Goal: Task Accomplishment & Management: Use online tool/utility

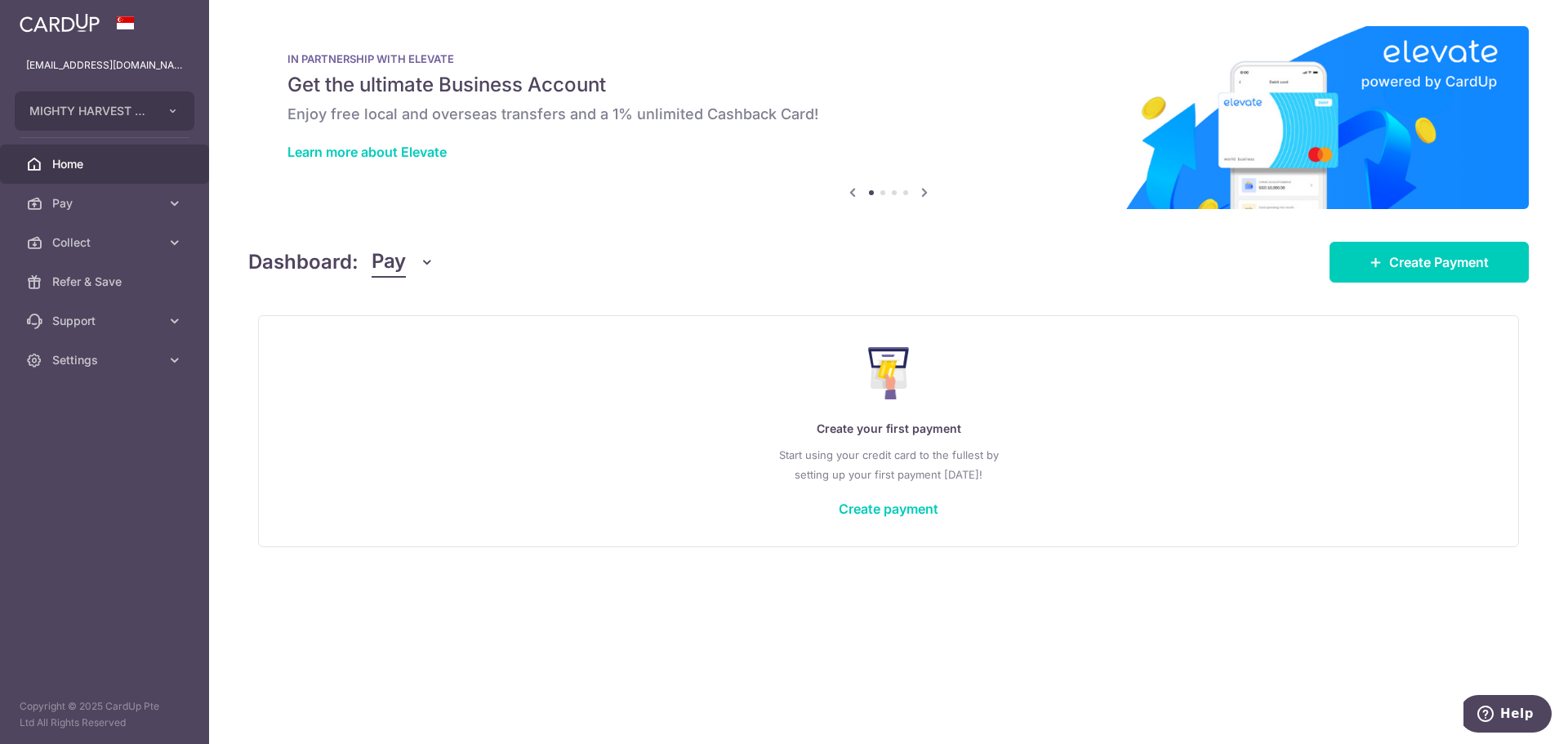
click at [0, 743] on nordpass-portal at bounding box center [0, 744] width 0 height 0
click at [85, 364] on span "Settings" at bounding box center [106, 359] width 108 height 16
click at [82, 441] on span "Logout" at bounding box center [106, 437] width 108 height 16
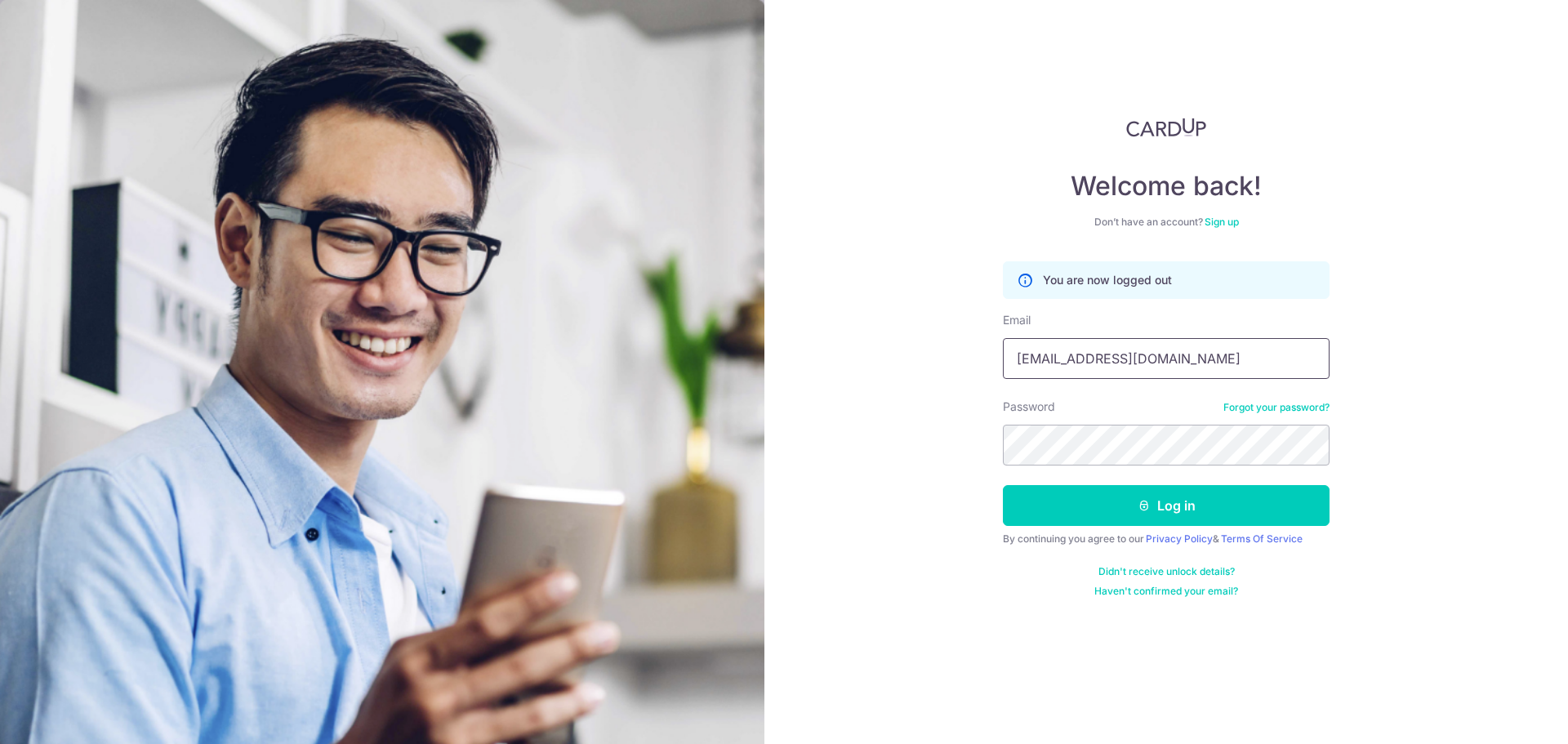
click at [1143, 364] on input "[EMAIL_ADDRESS][DOMAIN_NAME]" at bounding box center [1167, 358] width 327 height 41
type input "kelvinong@ucohol.com"
click at [1140, 515] on button "Log in" at bounding box center [1167, 505] width 327 height 41
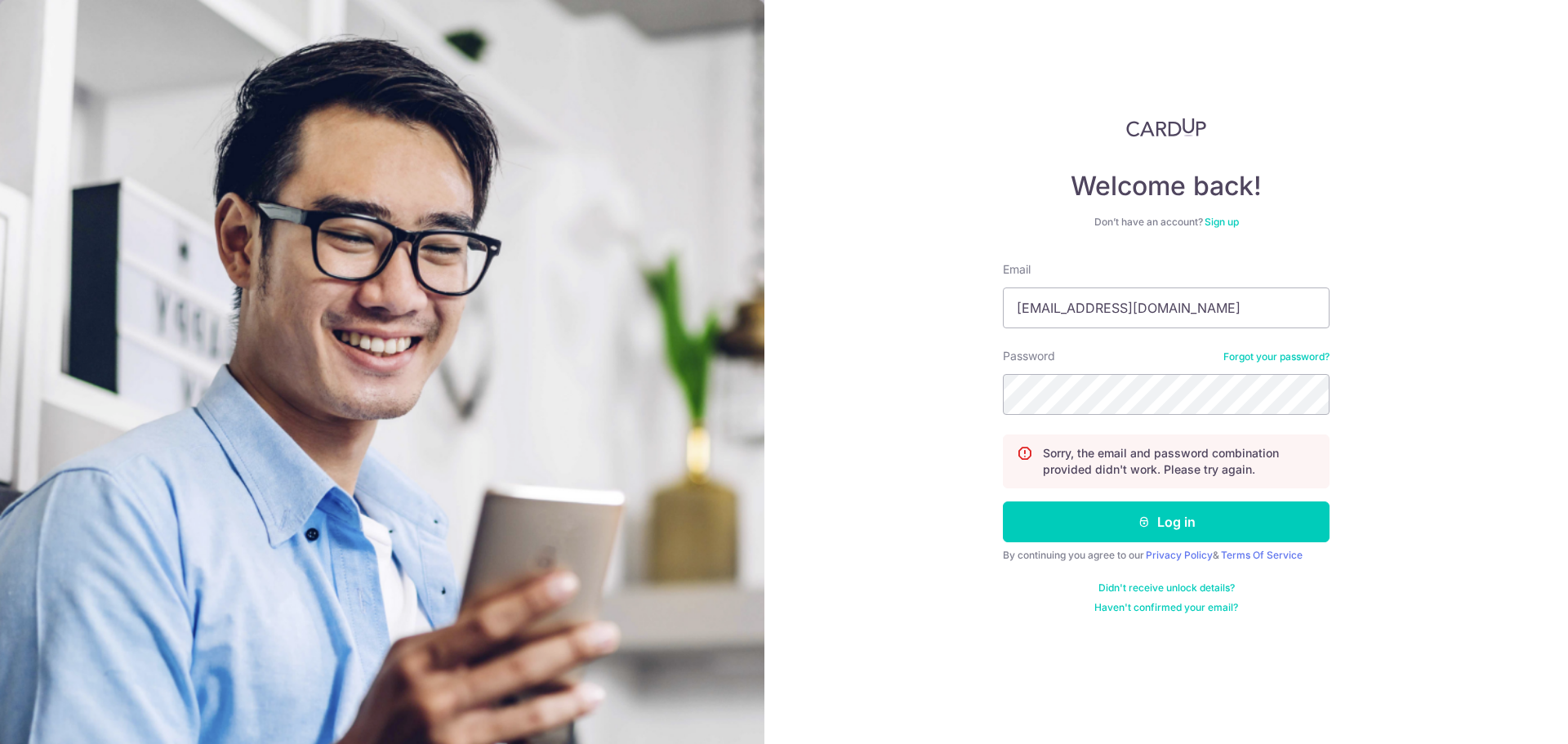
click at [0, 743] on nordpass-portal at bounding box center [0, 744] width 0 height 0
click at [1227, 312] on input "[EMAIL_ADDRESS][DOMAIN_NAME]" at bounding box center [1167, 307] width 327 height 41
type input "kelvinong@ucohol.com"
click at [1150, 524] on icon "submit" at bounding box center [1144, 522] width 13 height 13
click at [0, 743] on nordpass-portal at bounding box center [0, 744] width 0 height 0
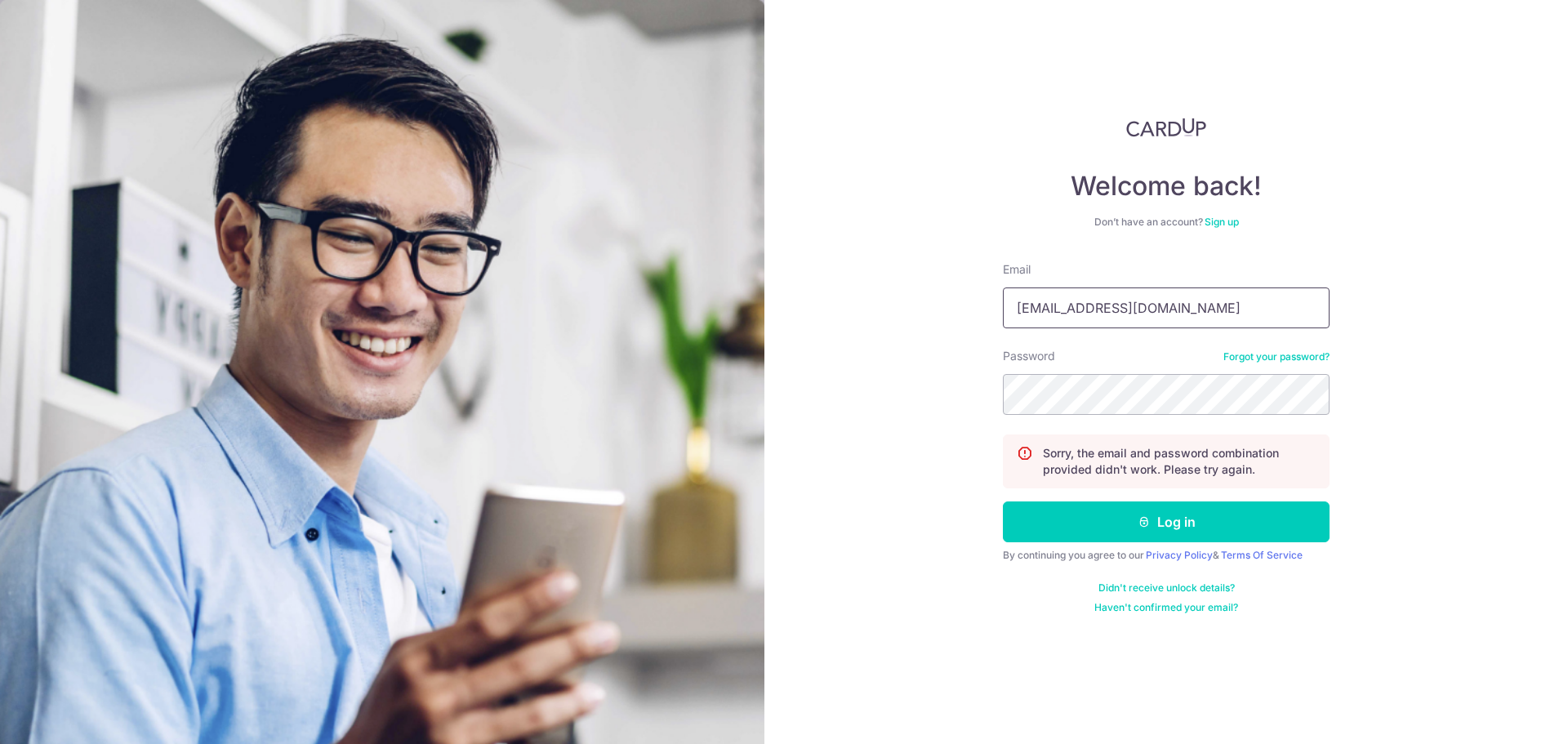
click at [1177, 309] on input "[EMAIL_ADDRESS][DOMAIN_NAME]" at bounding box center [1167, 307] width 327 height 41
type input "kelvinong@ucohol.com"
click at [886, 427] on div "Welcome back! Don’t have an account? Sign up Email kelvinong@ucohol.com Passwor…" at bounding box center [1166, 372] width 804 height 744
click at [1153, 531] on button "Log in" at bounding box center [1167, 521] width 327 height 41
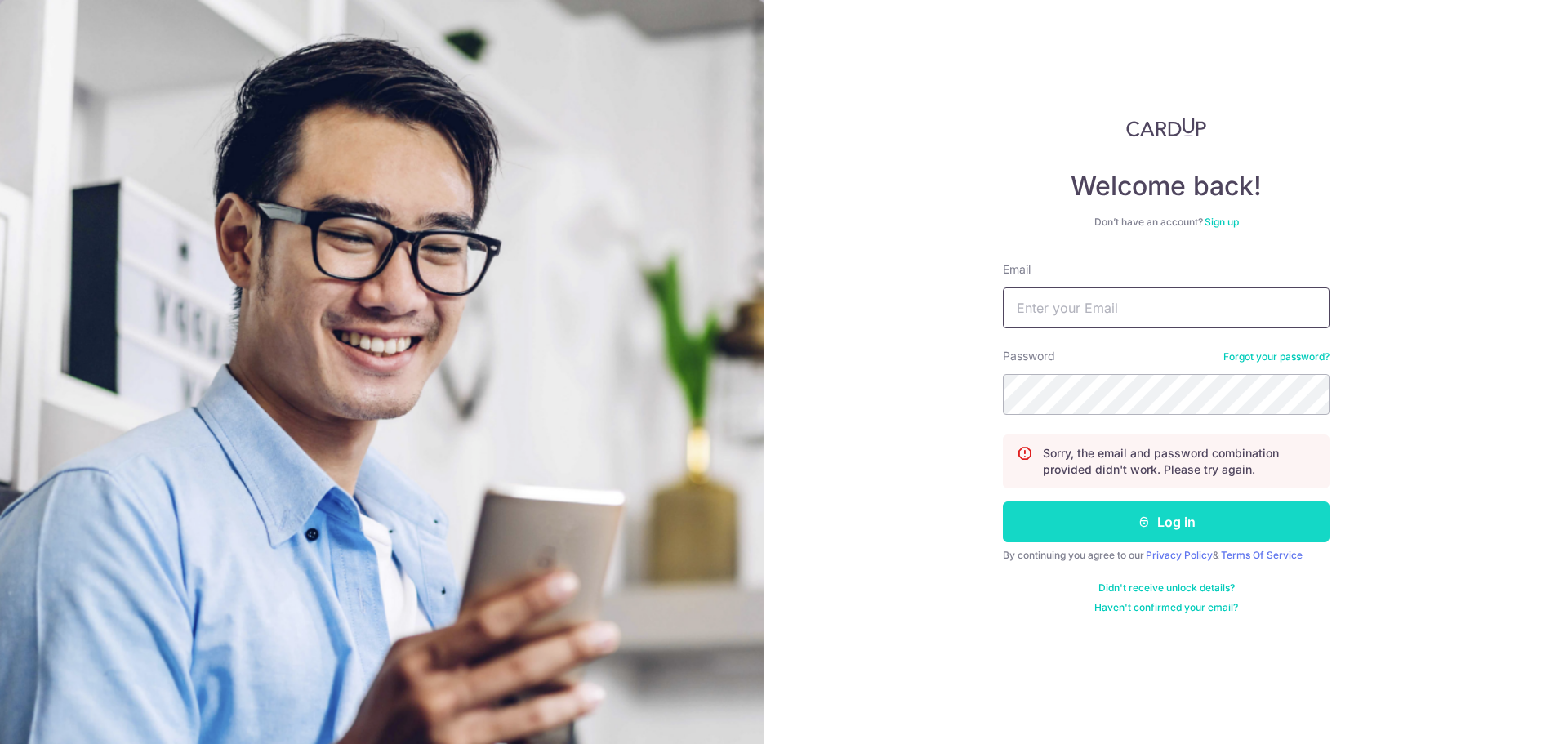
type input "[EMAIL_ADDRESS][DOMAIN_NAME]"
click at [1160, 526] on button "Log in" at bounding box center [1167, 521] width 327 height 41
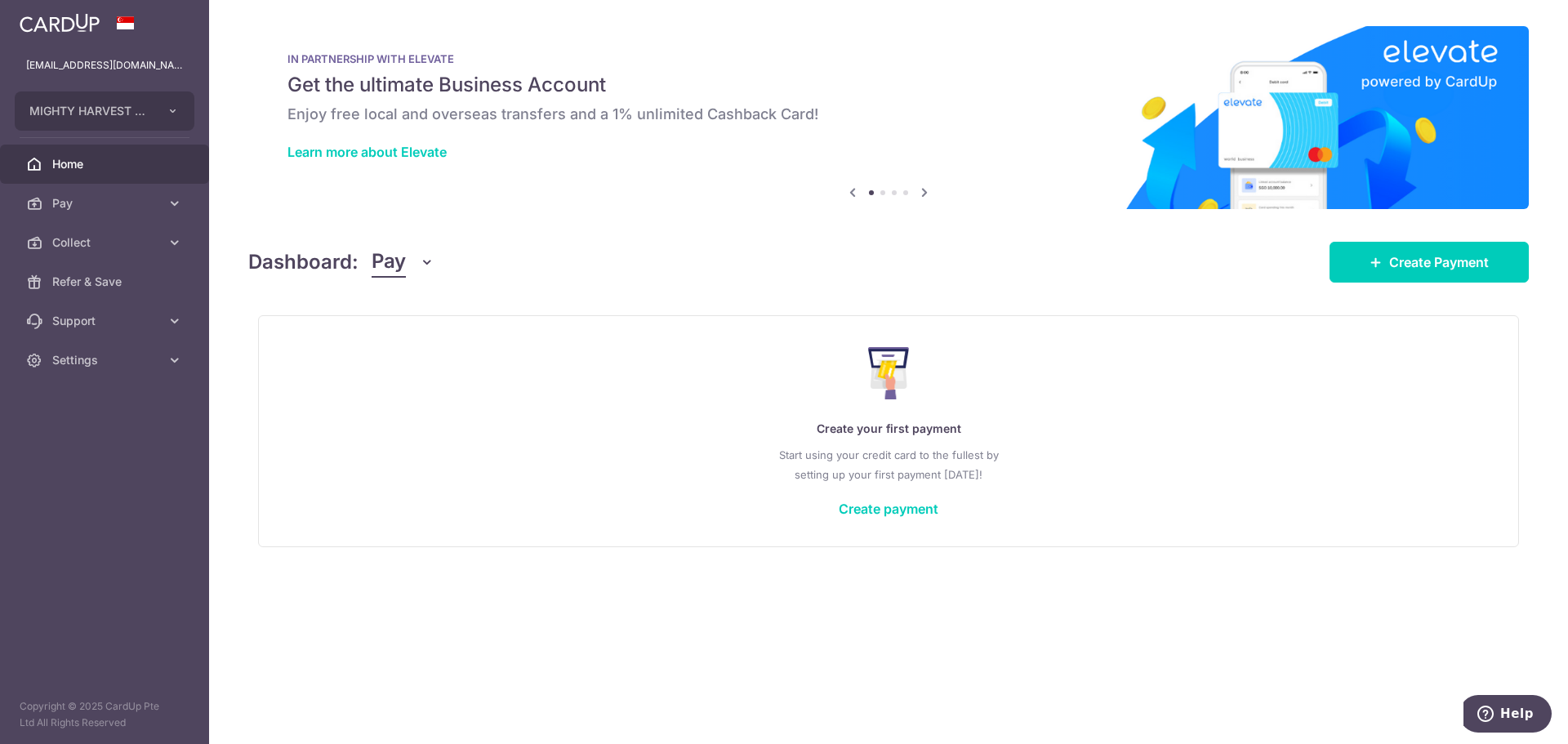
click at [0, 743] on nordpass-portal at bounding box center [0, 744] width 0 height 0
click at [96, 244] on span "Collect" at bounding box center [106, 242] width 108 height 16
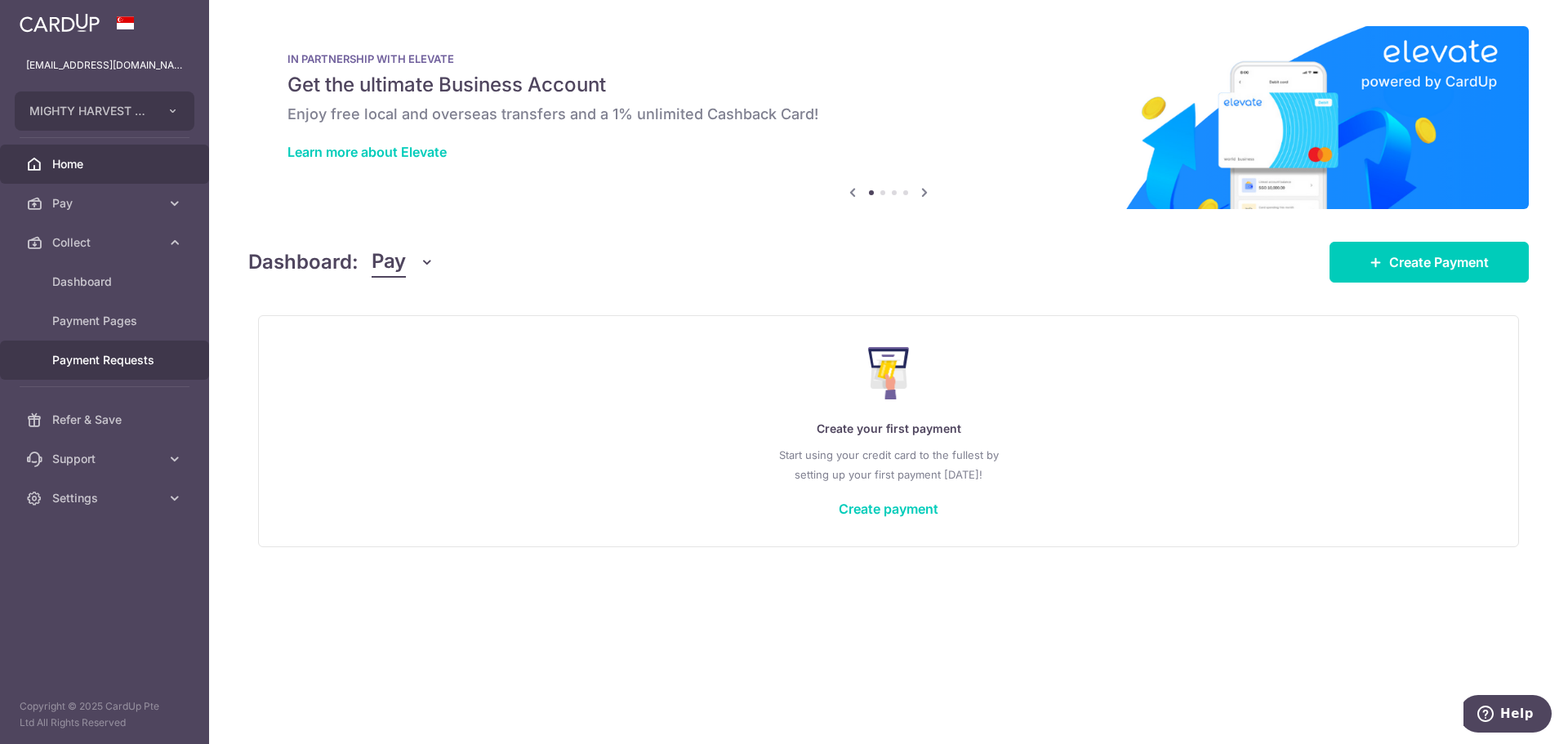
click at [110, 362] on span "Payment Requests" at bounding box center [106, 359] width 108 height 16
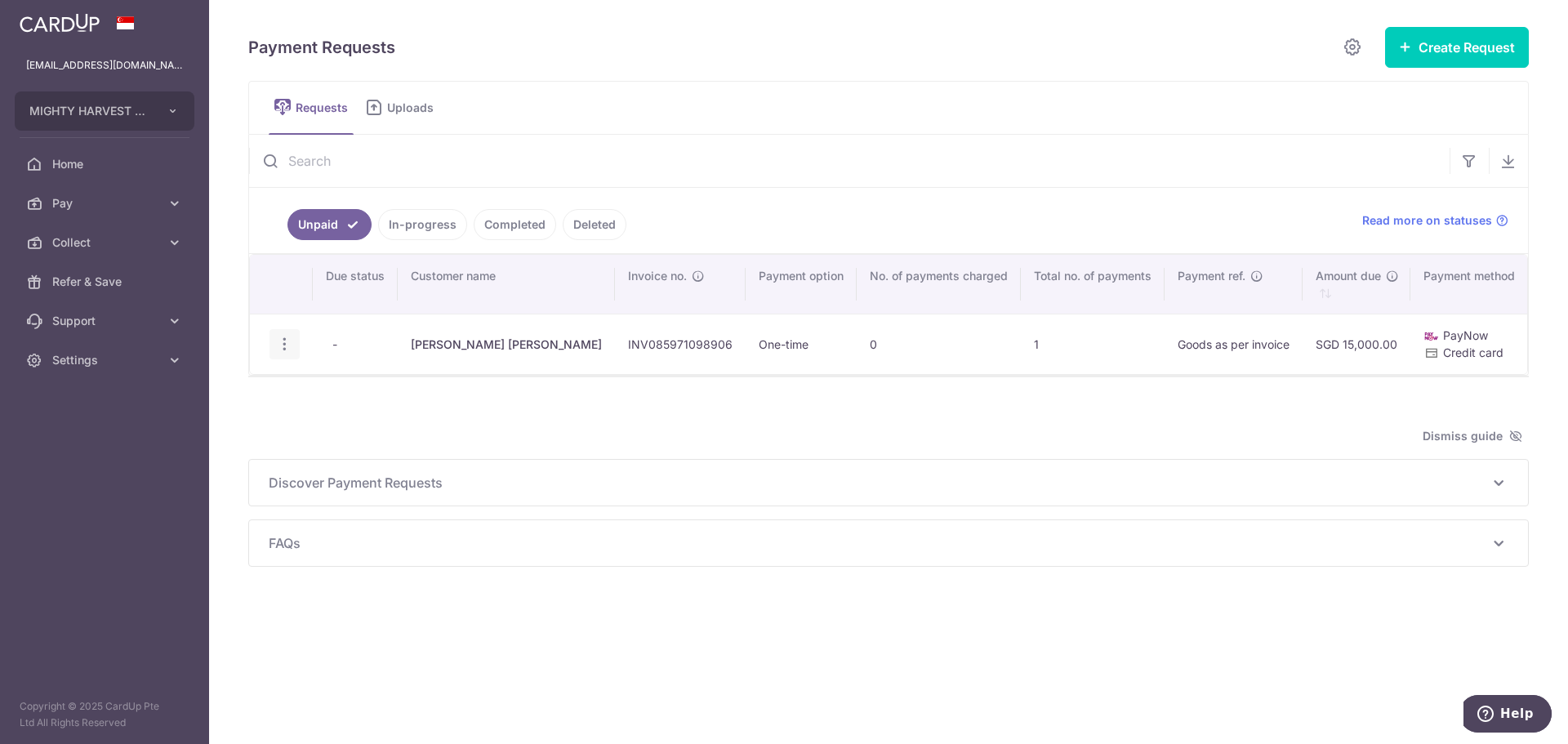
click at [273, 349] on div "Update Request Delete Request Share Request" at bounding box center [285, 344] width 30 height 30
click at [280, 348] on icon "button" at bounding box center [284, 344] width 17 height 17
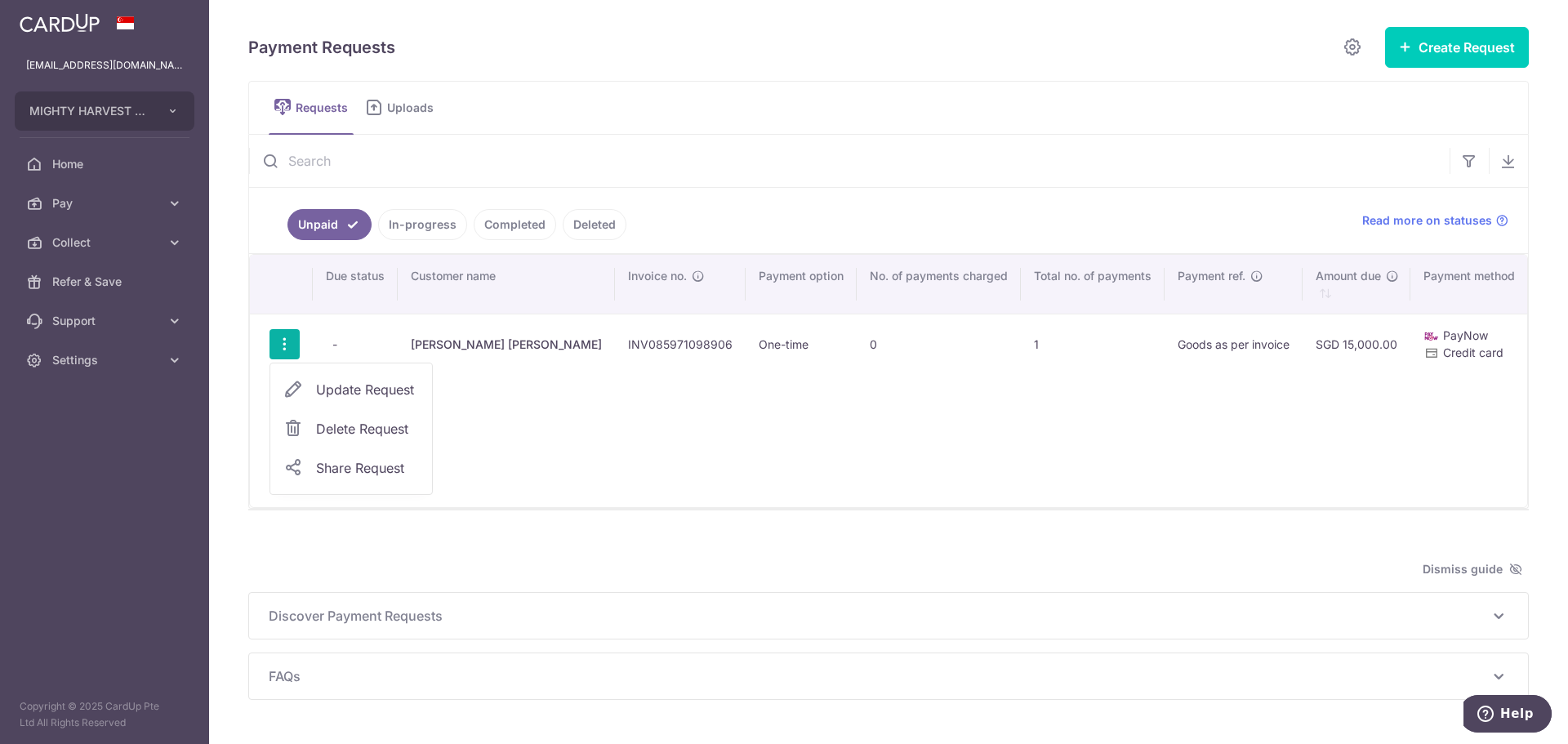
click at [320, 427] on span "Delete Request" at bounding box center [367, 428] width 103 height 19
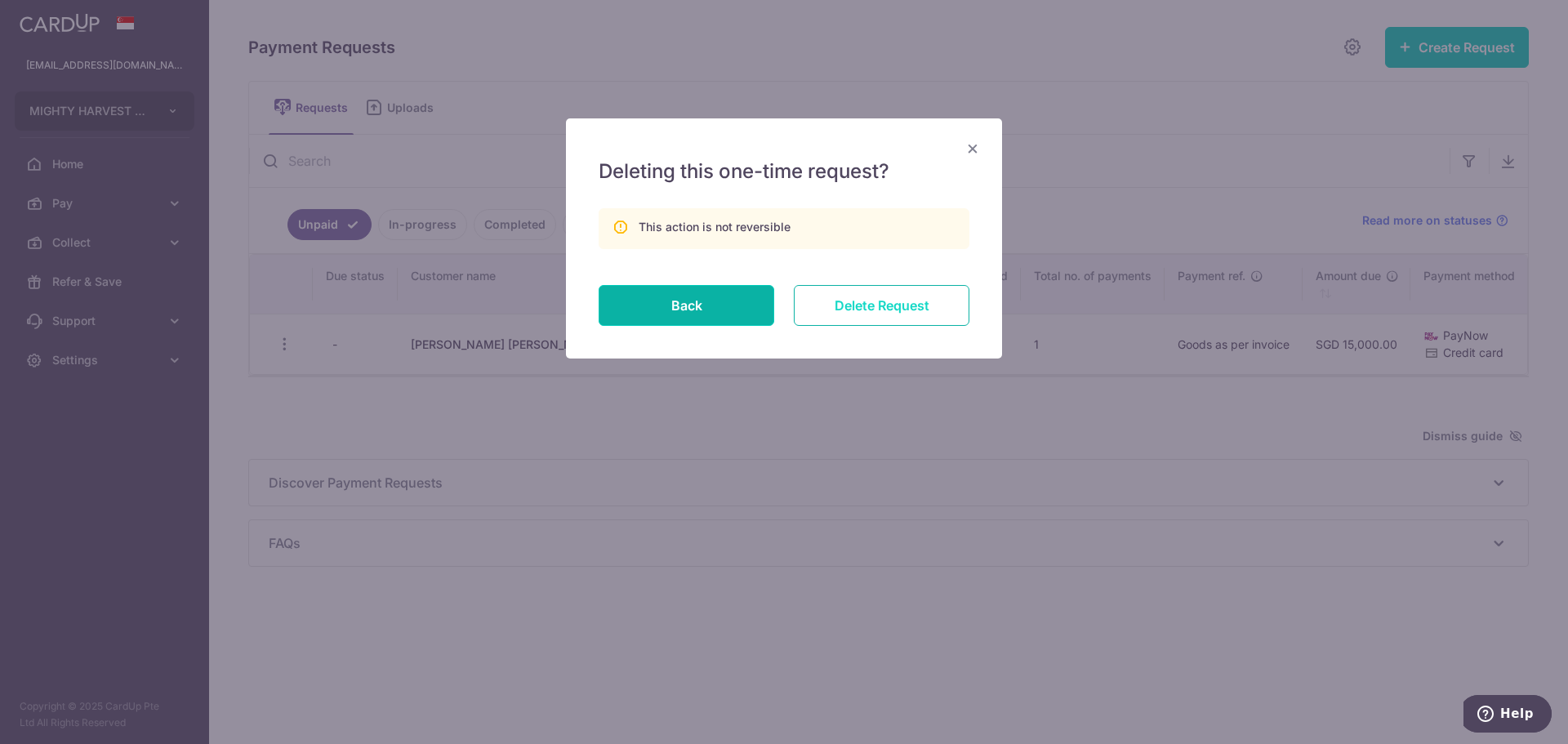
click at [848, 308] on input "Delete Request" at bounding box center [881, 305] width 175 height 41
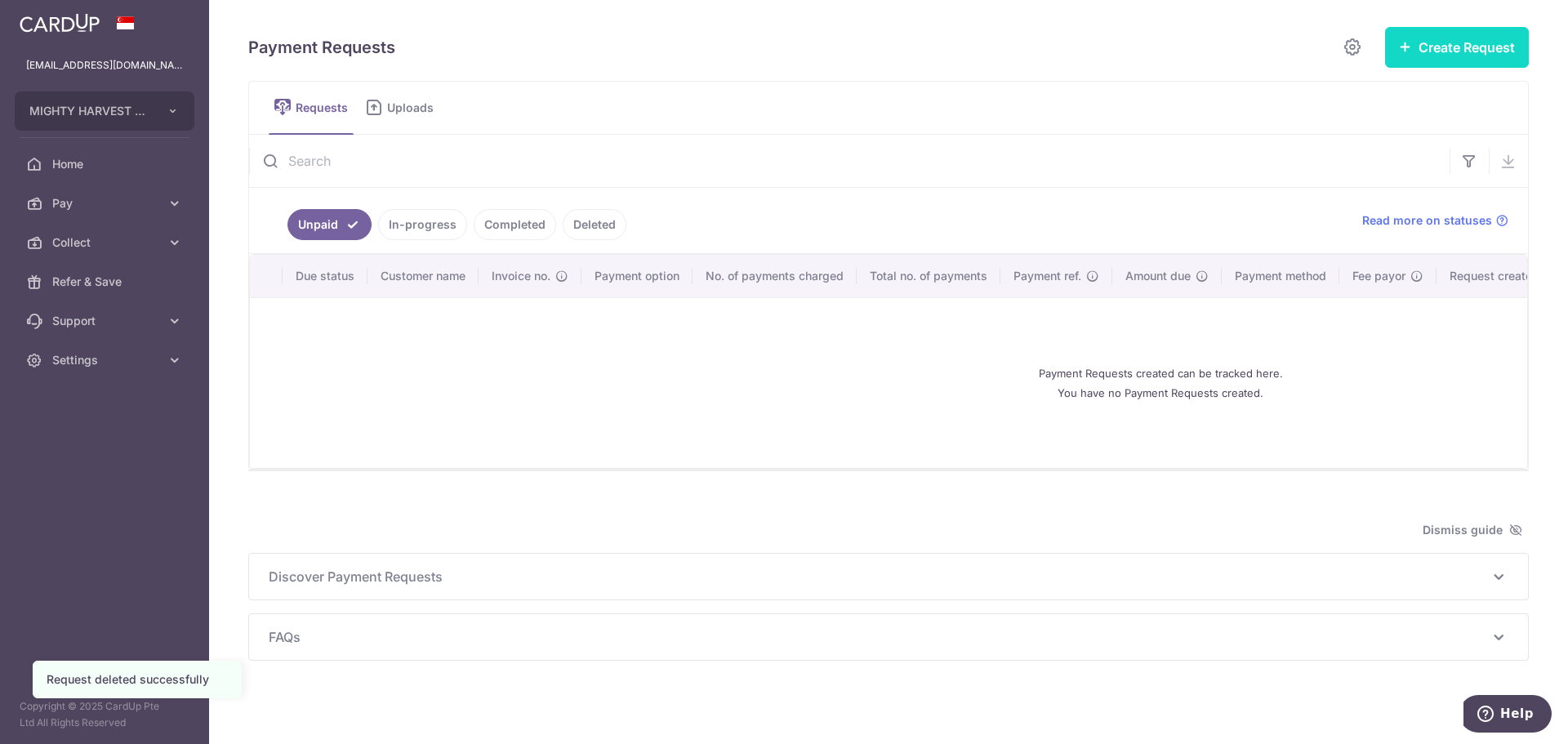
click at [1444, 55] on button "Create Request" at bounding box center [1457, 47] width 143 height 41
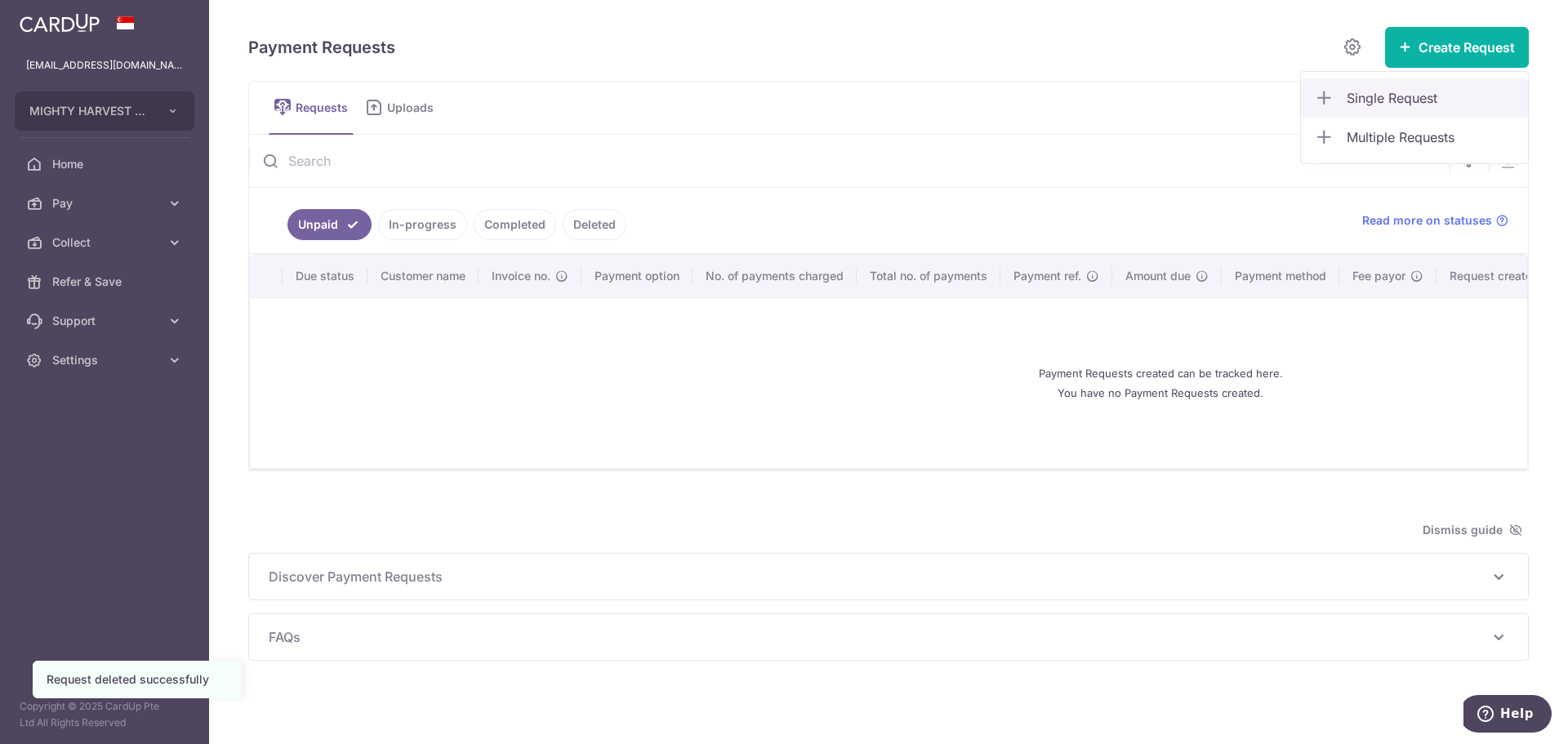
click at [1367, 108] on link "Single Request" at bounding box center [1414, 98] width 227 height 39
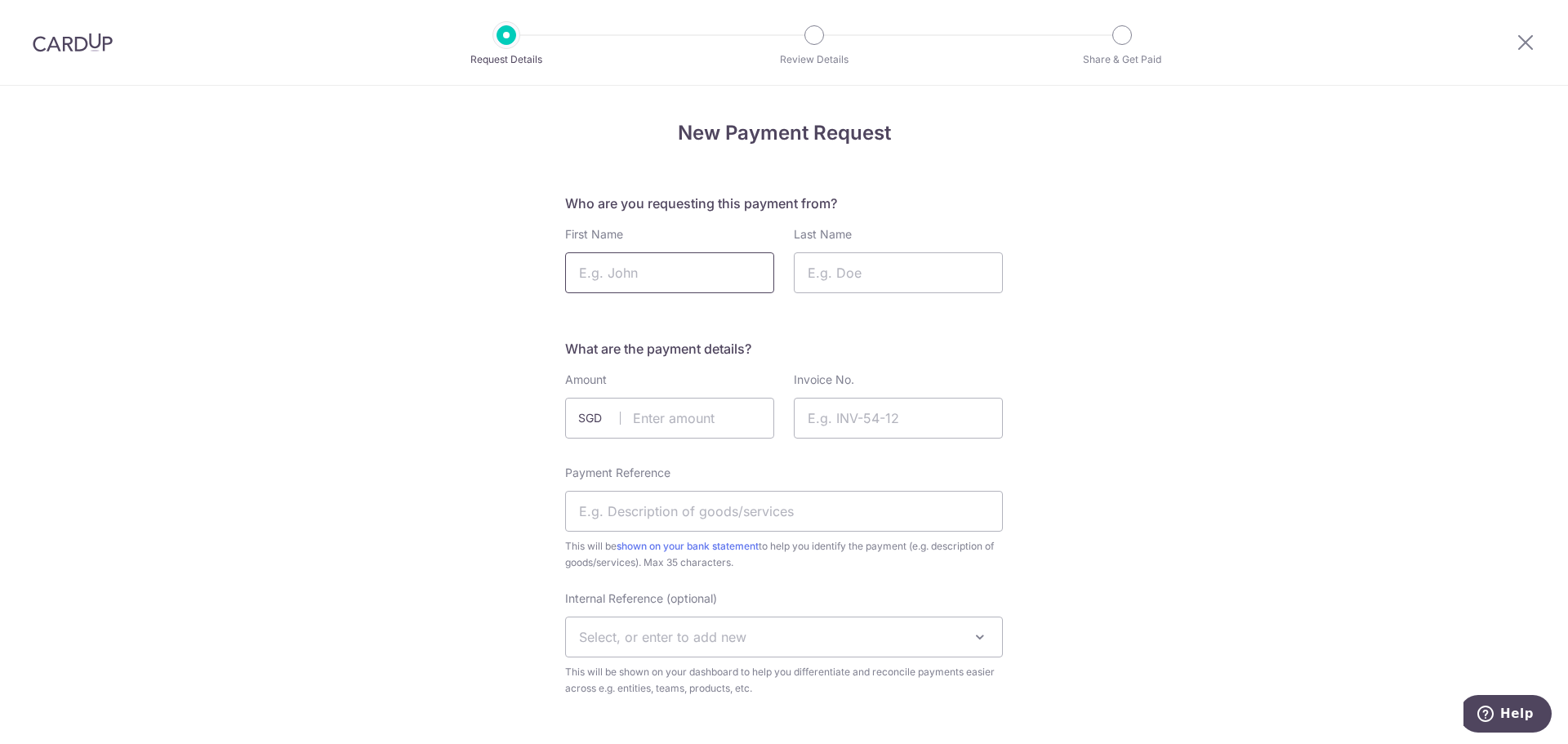
click at [648, 275] on input "First Name" at bounding box center [669, 272] width 209 height 41
type input "h"
type input "Yu Shih"
click at [826, 282] on input "Last Name" at bounding box center [898, 272] width 209 height 41
type input "huang"
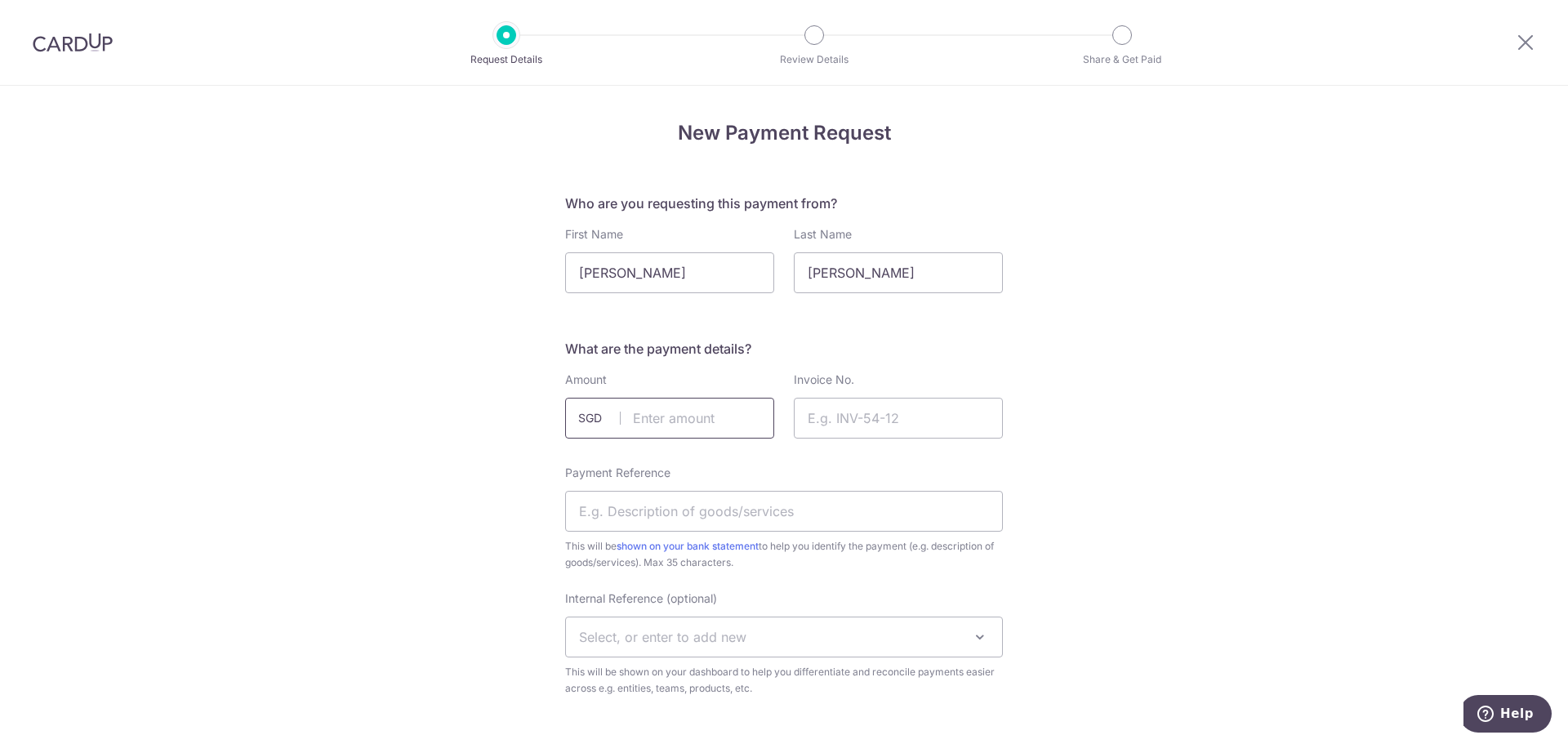
click at [732, 421] on input "text" at bounding box center [669, 418] width 209 height 41
type input "3600.00"
click at [837, 417] on input "Invoice No." at bounding box center [898, 418] width 209 height 41
type input "INV08597109906"
click at [761, 508] on input "Payment Reference" at bounding box center [784, 511] width 437 height 41
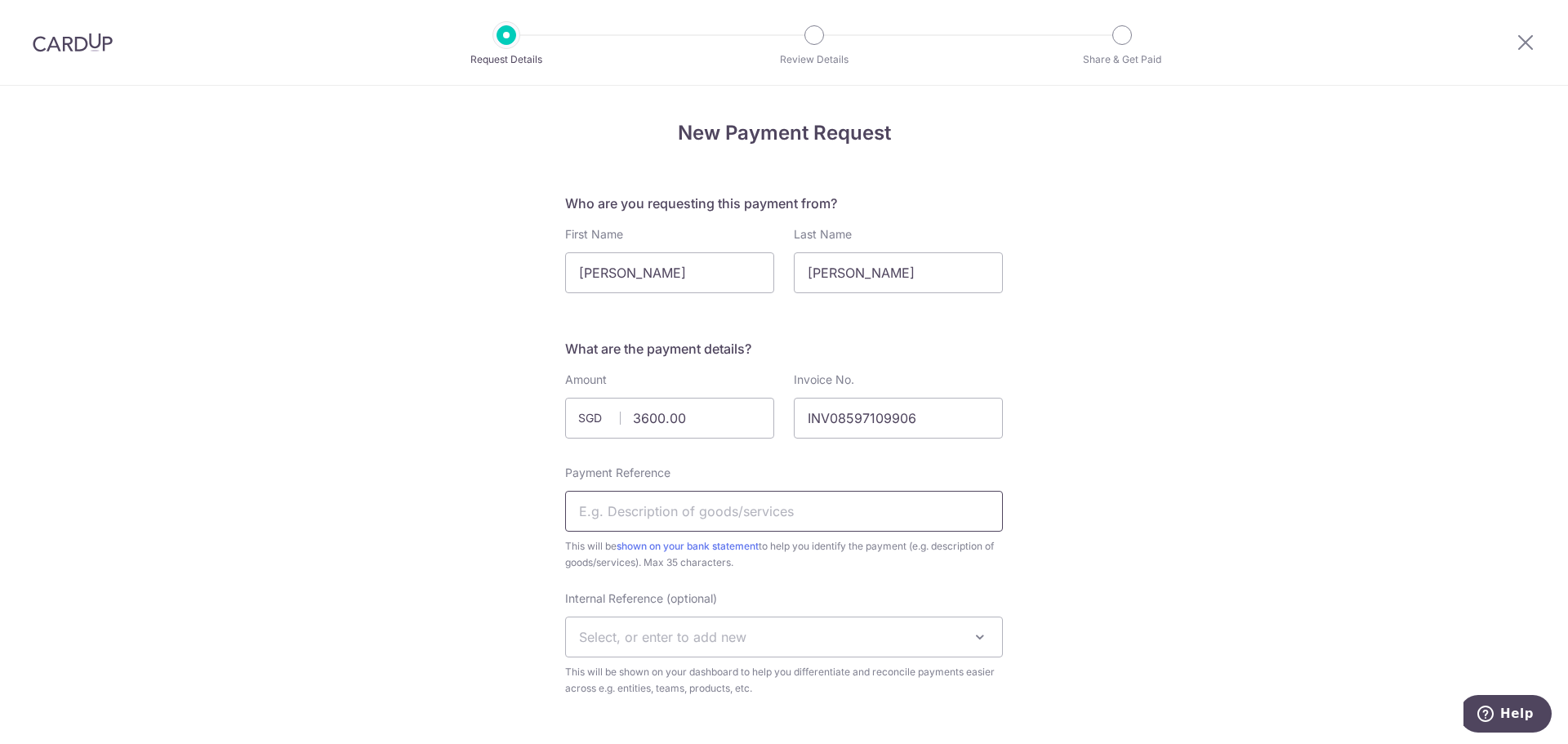
type input "Goods as per invoice"
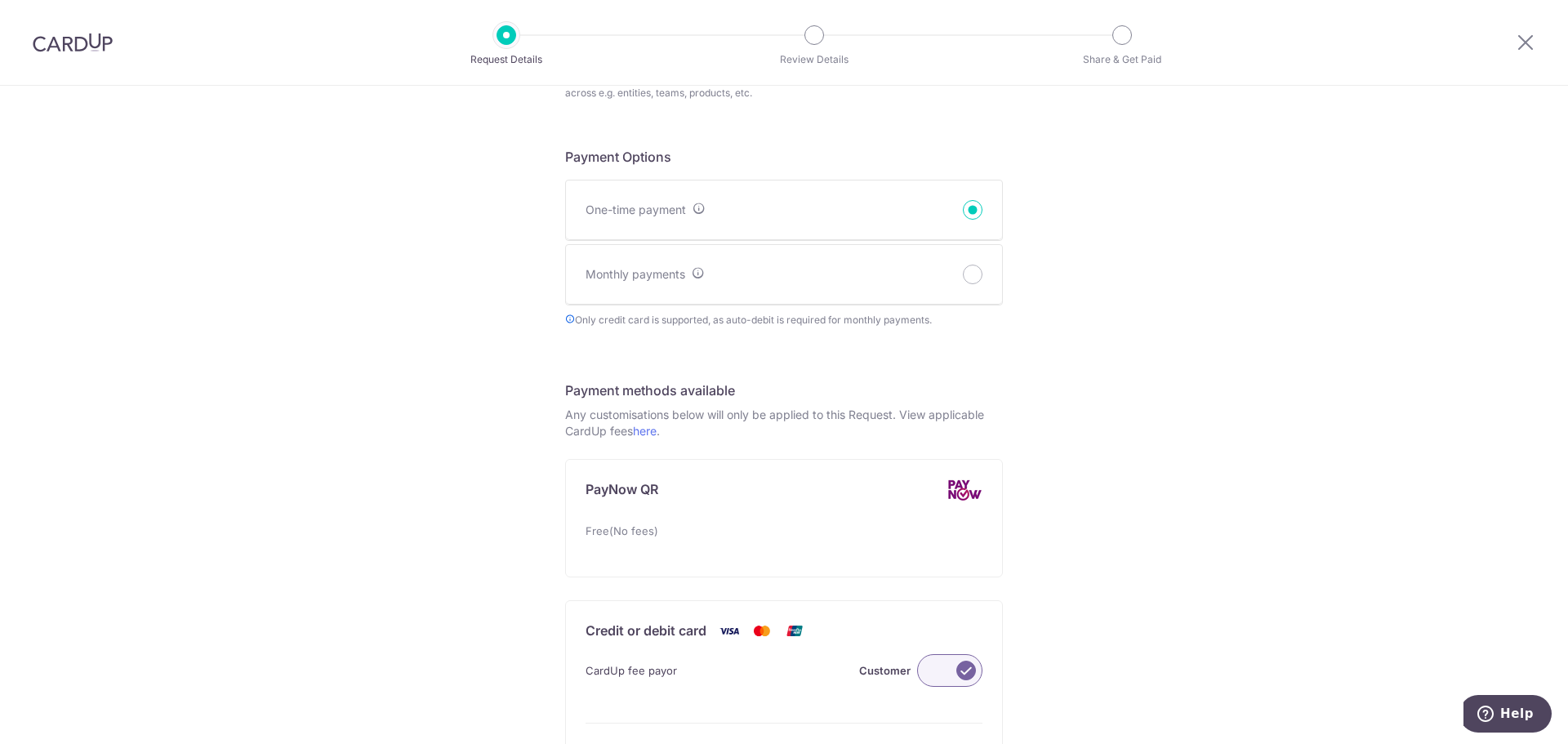
scroll to position [816, 0]
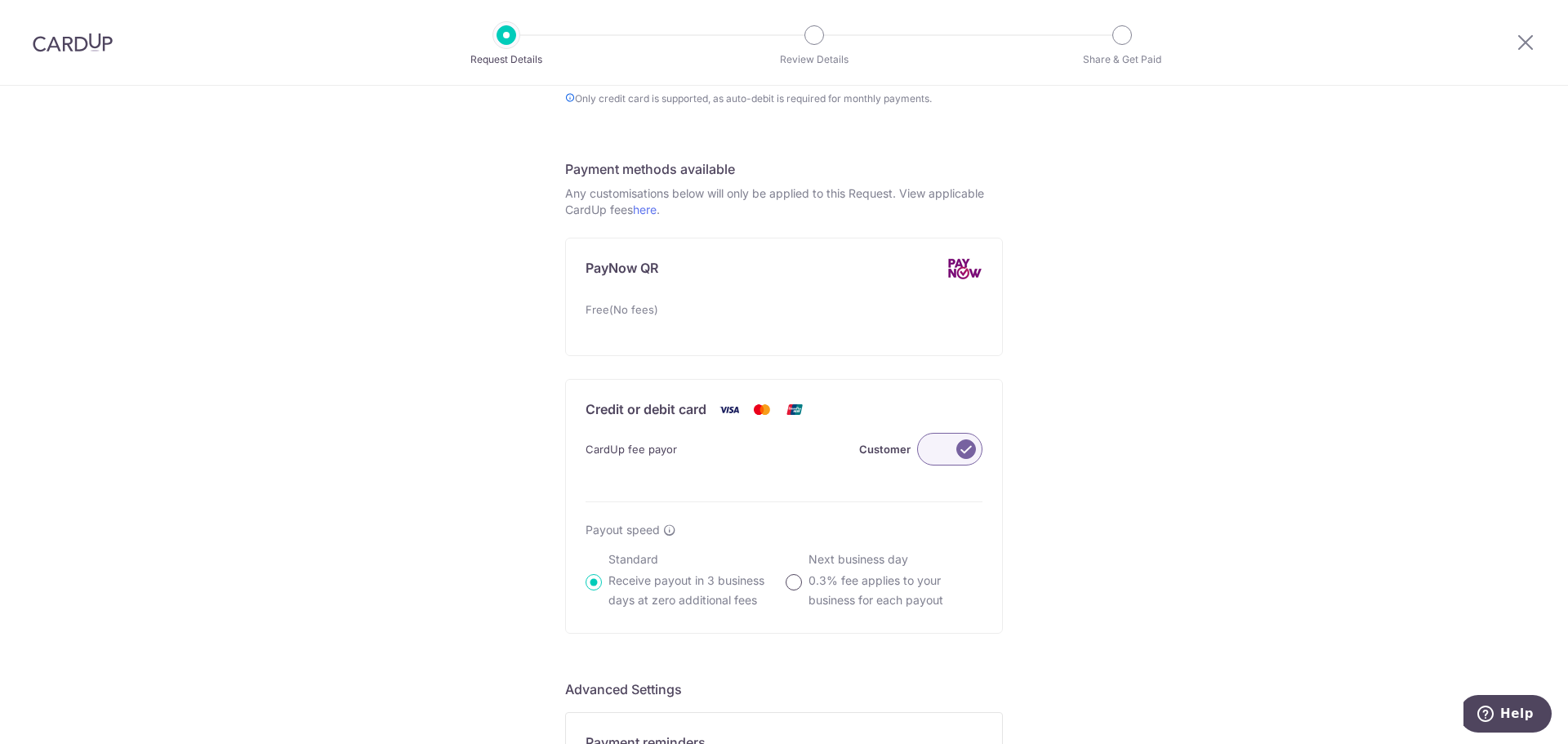
click at [789, 583] on input "Next business day 0.3% fee applies to your business for each payout" at bounding box center [793, 581] width 16 height 16
radio input "true"
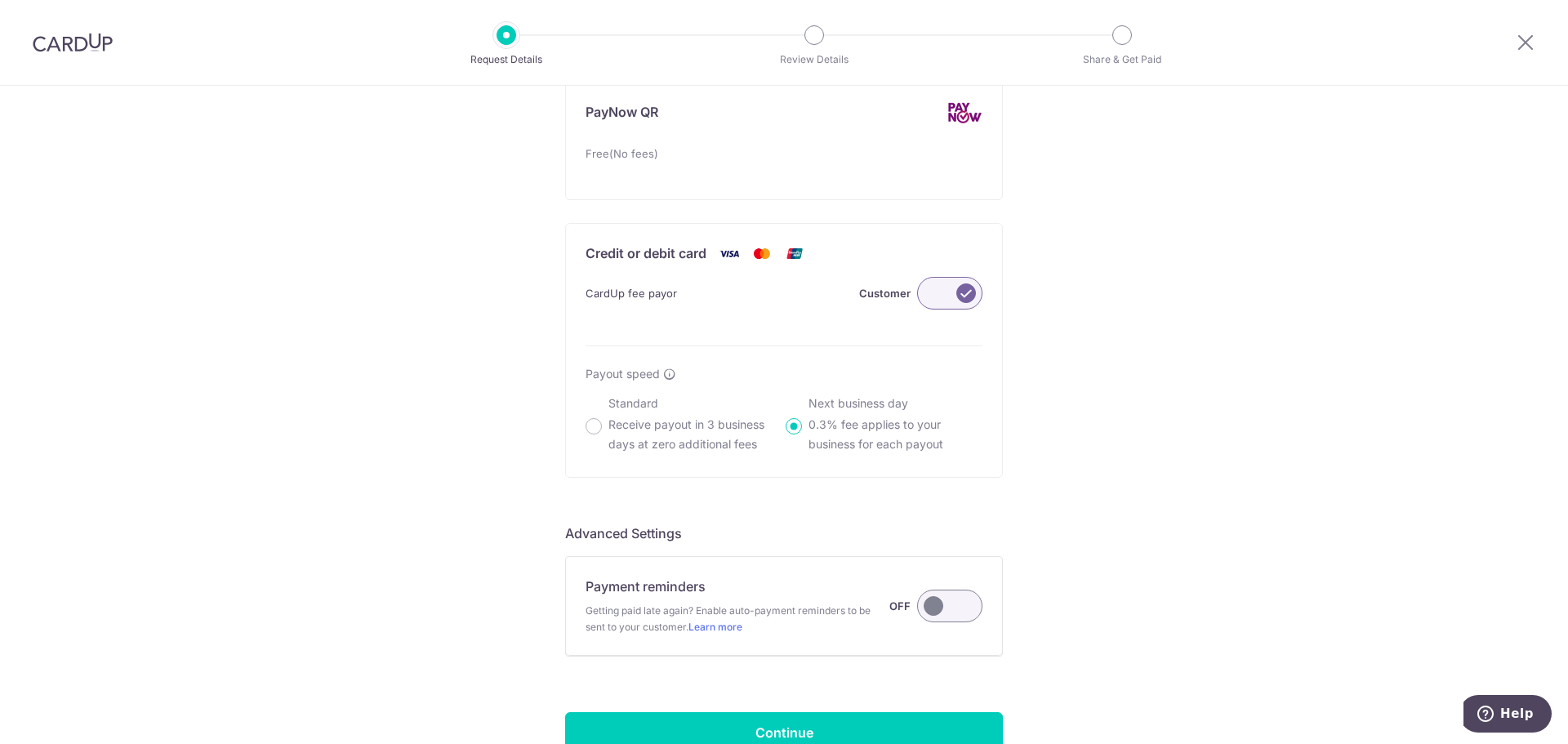
scroll to position [1100, 0]
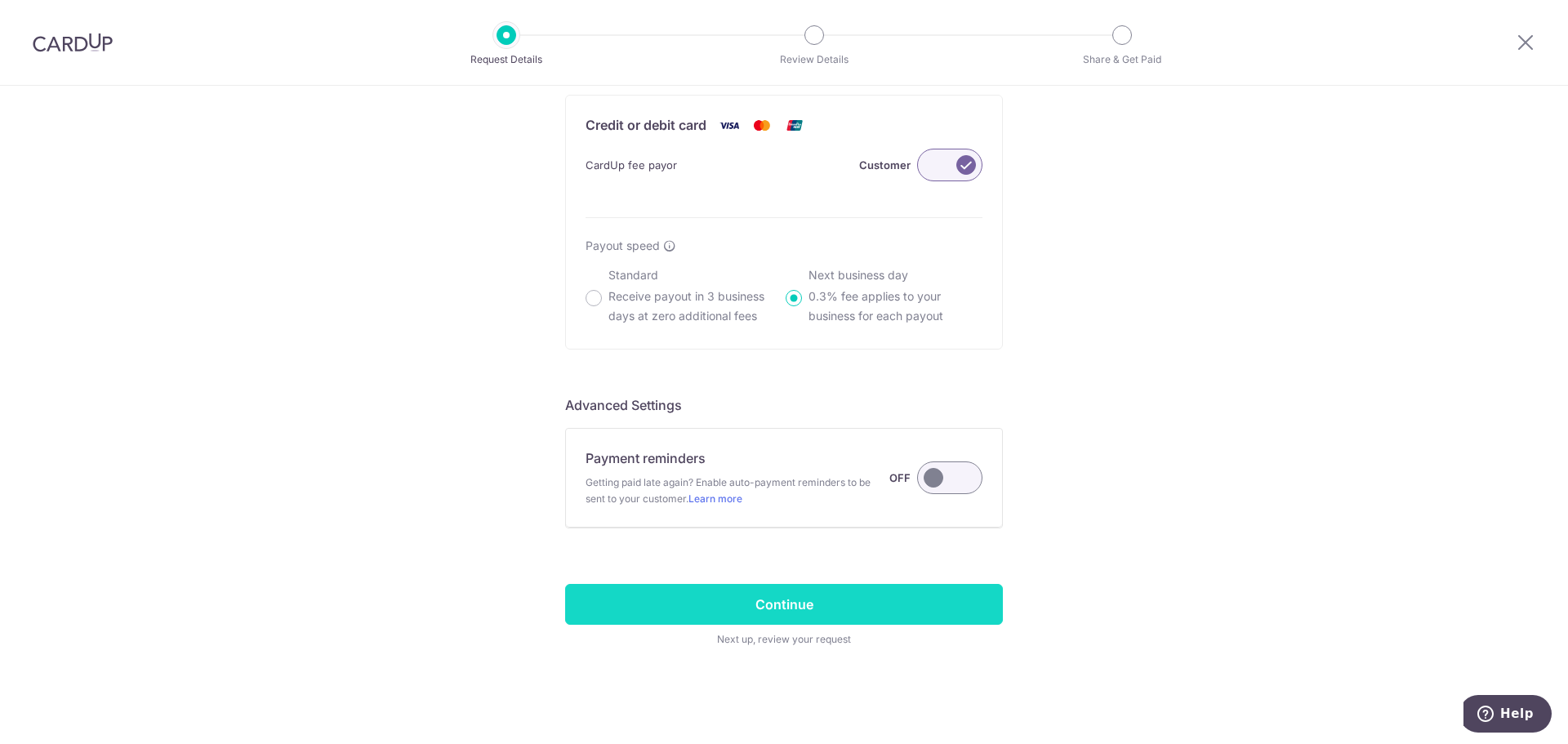
click at [824, 600] on input "Continue" at bounding box center [784, 604] width 437 height 41
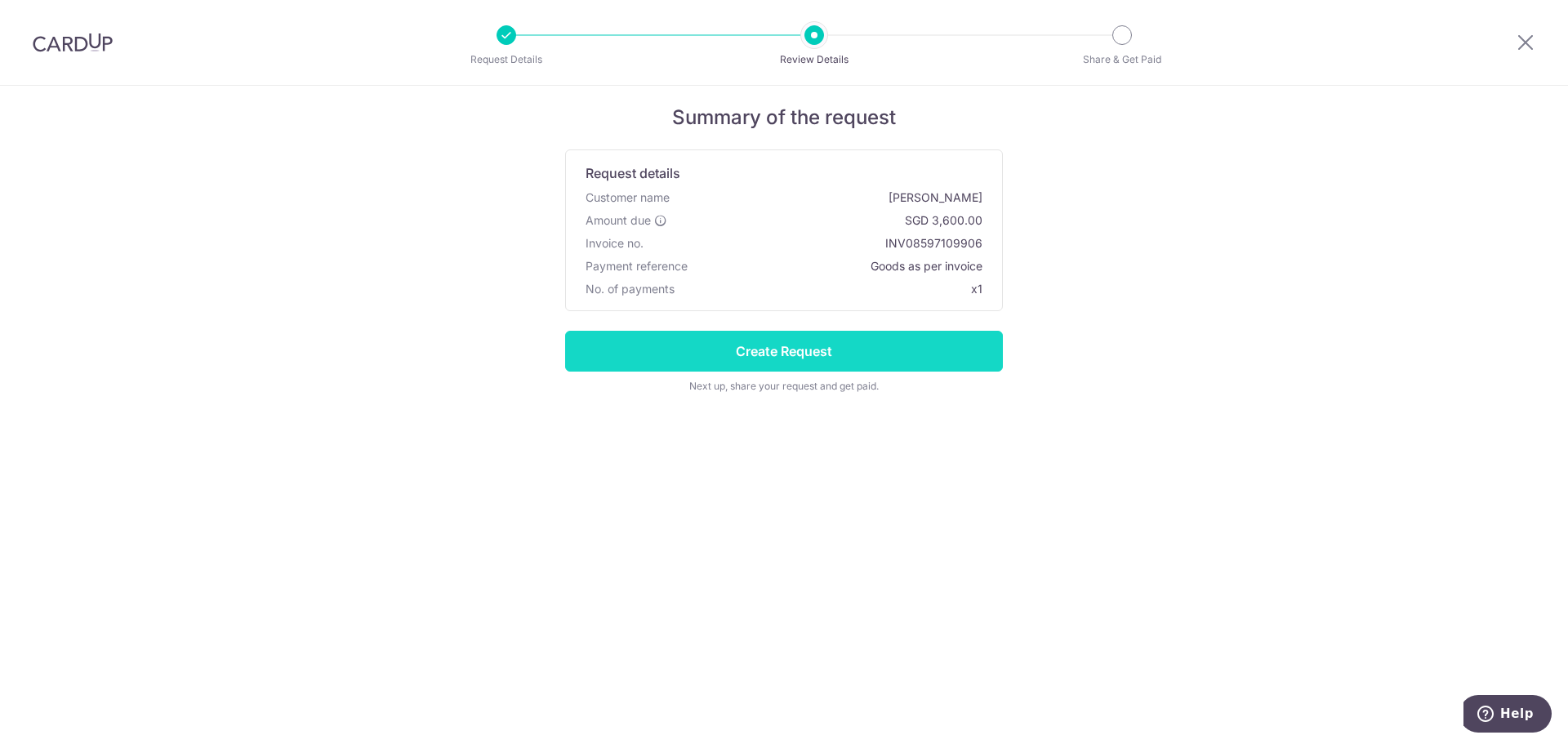
click at [857, 355] on input "Create Request" at bounding box center [784, 351] width 437 height 41
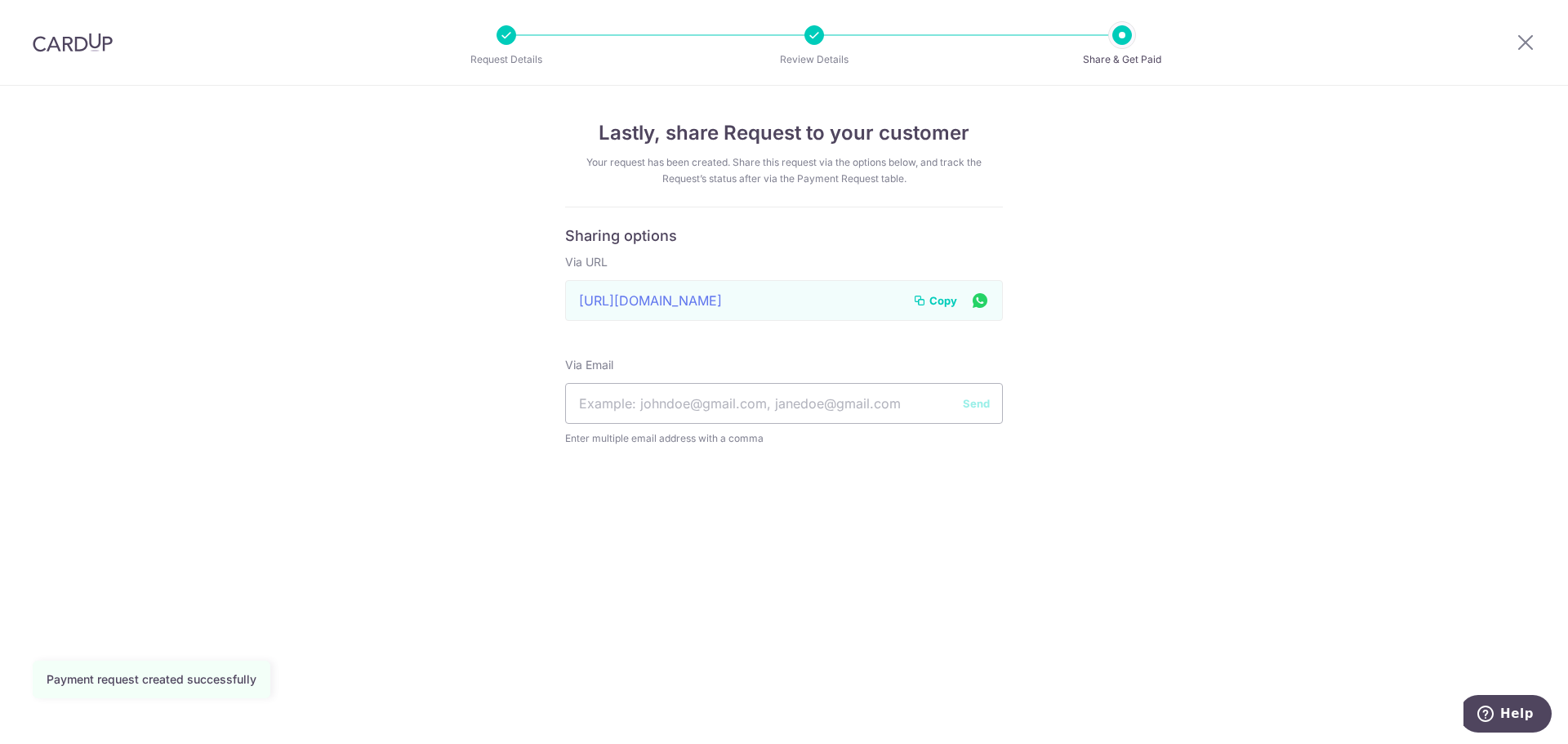
click at [978, 301] on icon at bounding box center [980, 300] width 19 height 20
click at [1531, 38] on icon at bounding box center [1524, 42] width 19 height 20
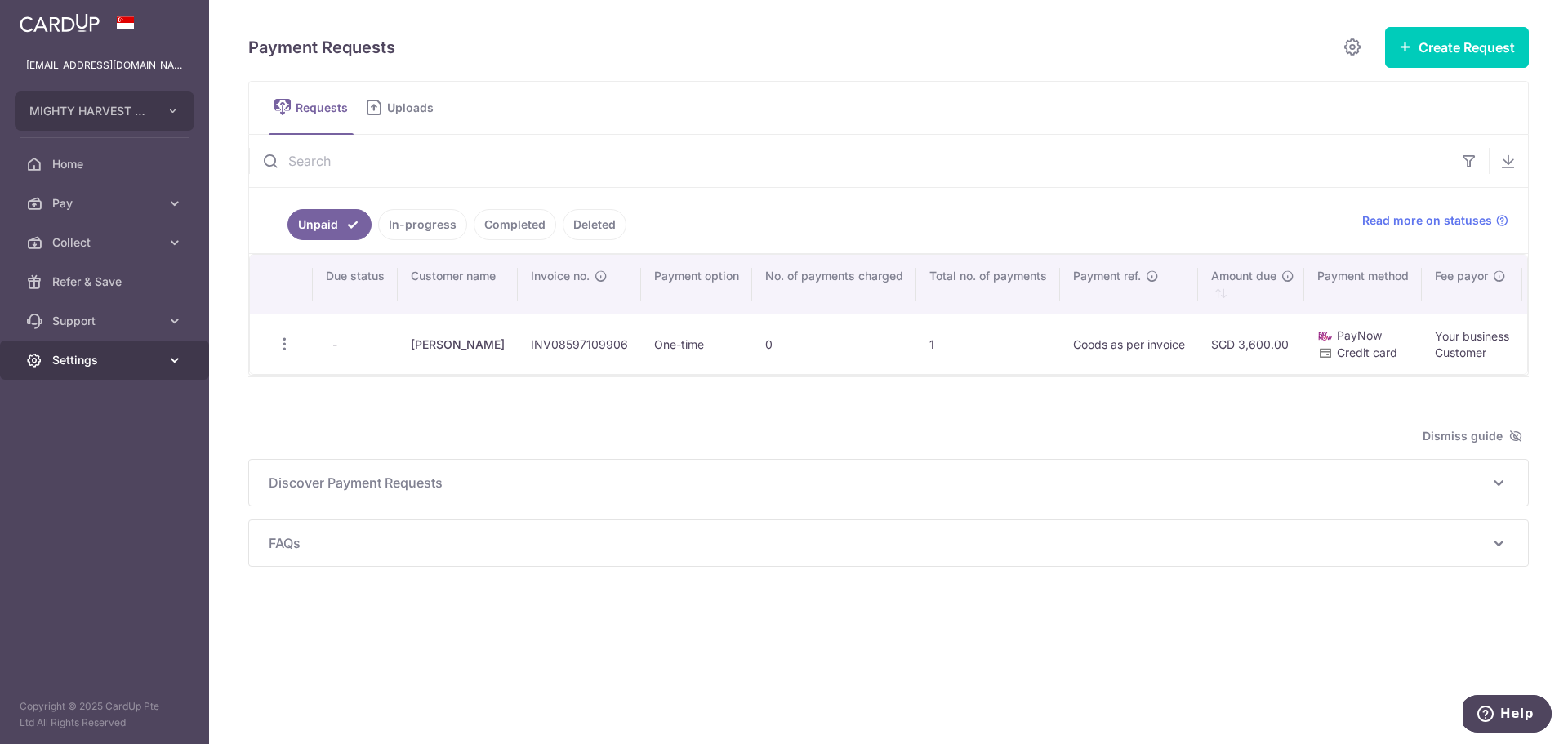
click at [57, 372] on link "Settings" at bounding box center [104, 359] width 209 height 39
click at [60, 437] on span "Logout" at bounding box center [106, 437] width 108 height 16
